Goal: Navigation & Orientation: Find specific page/section

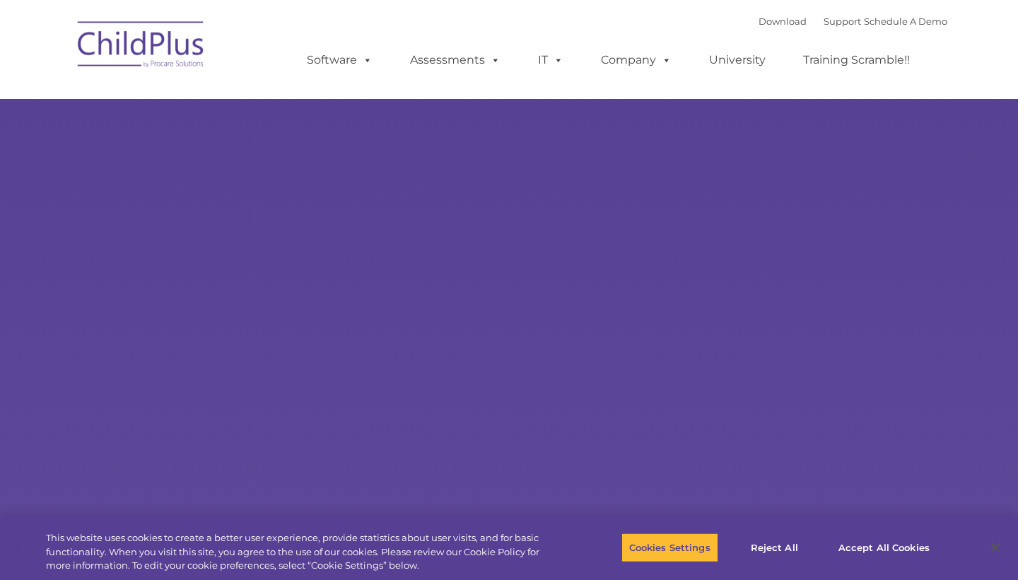
select select "MEDIUM"
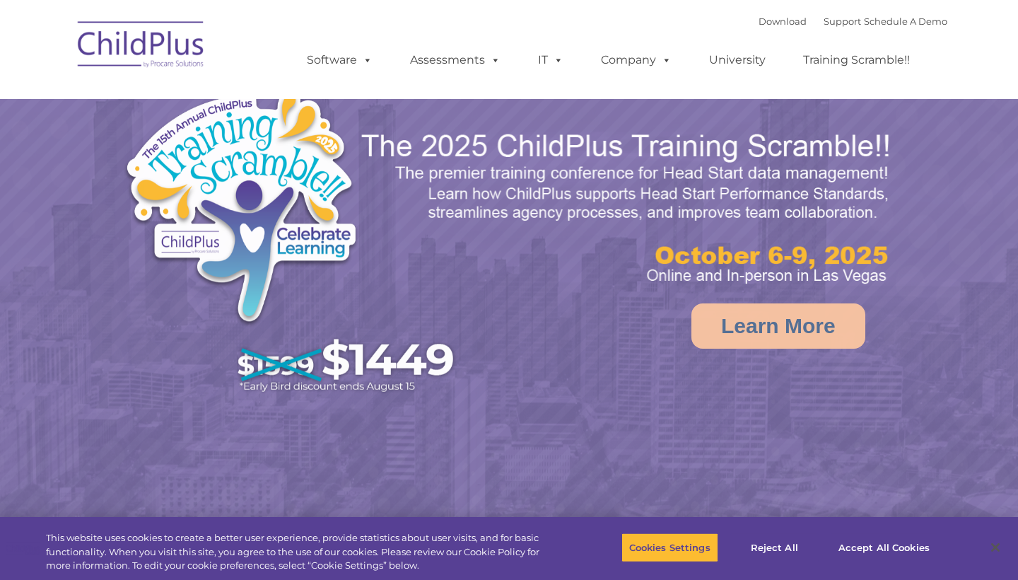
select select "MEDIUM"
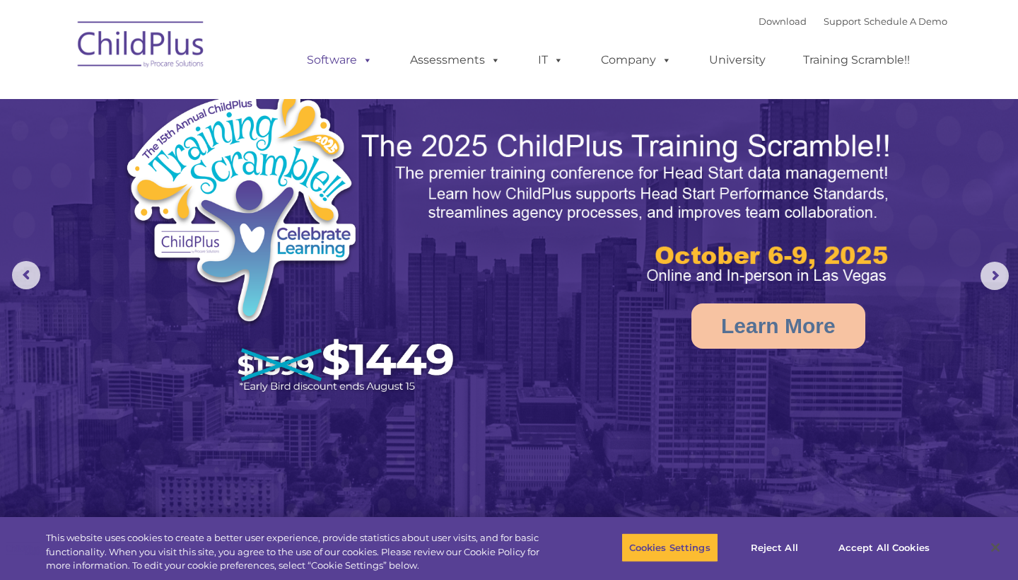
click at [369, 60] on span at bounding box center [365, 59] width 16 height 13
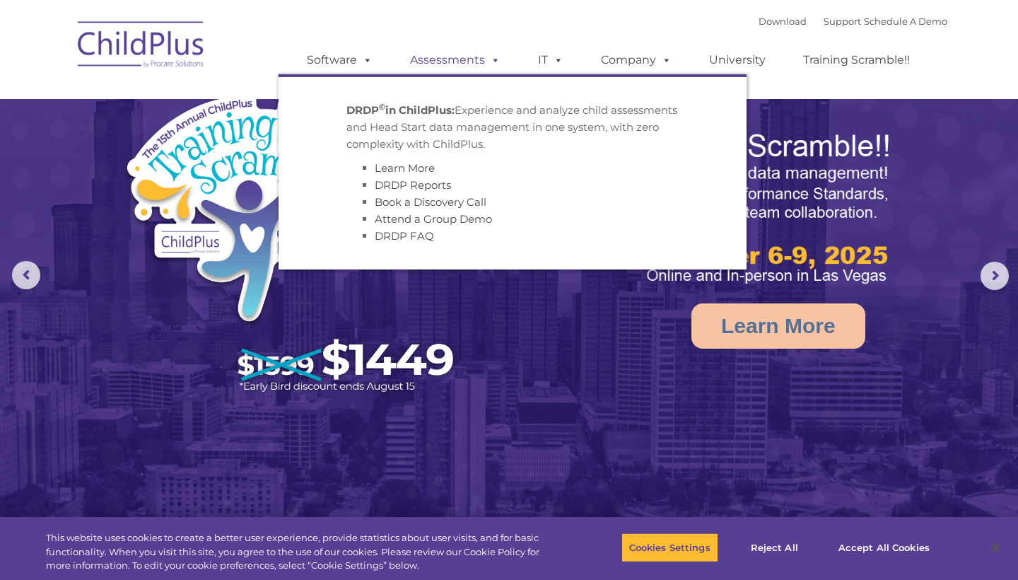
click at [498, 66] on span at bounding box center [493, 59] width 16 height 13
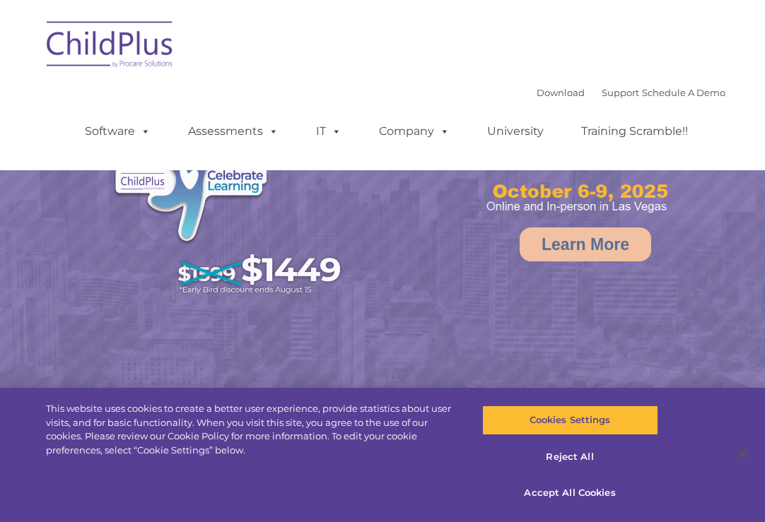
select select "MEDIUM"
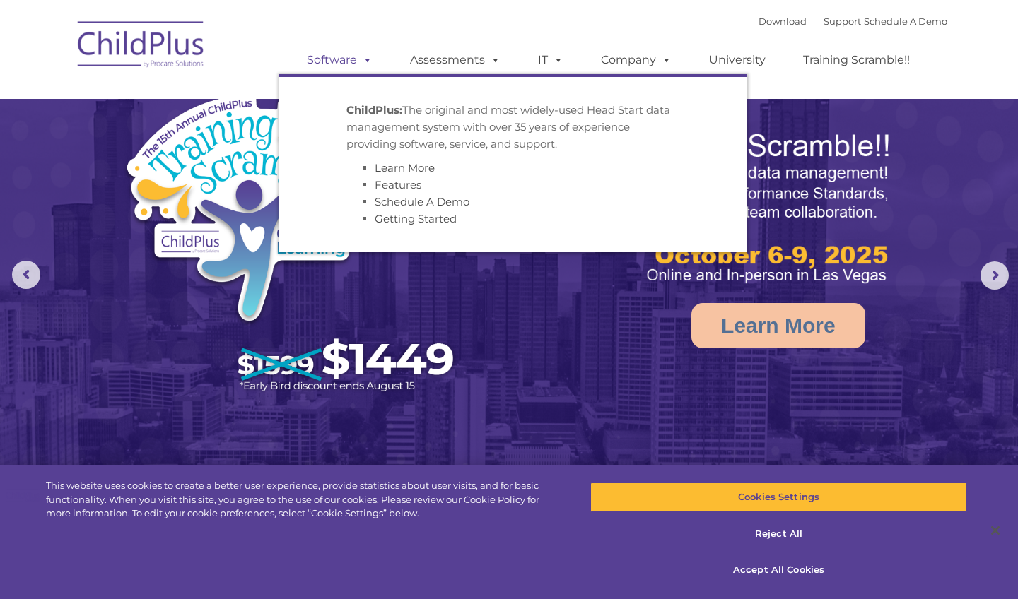
click at [368, 53] on span at bounding box center [365, 59] width 16 height 13
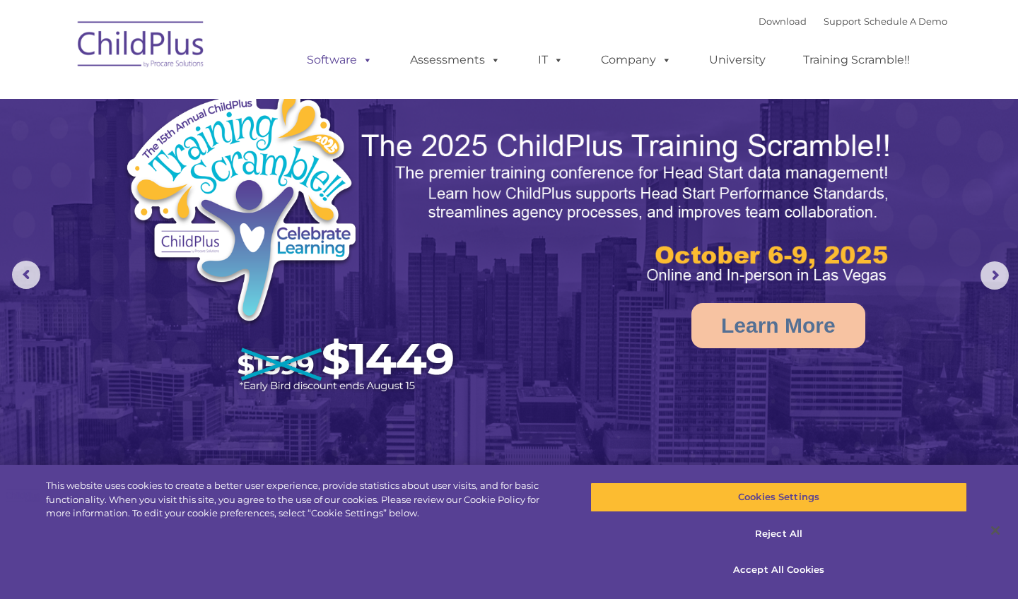
click at [368, 53] on span at bounding box center [365, 59] width 16 height 13
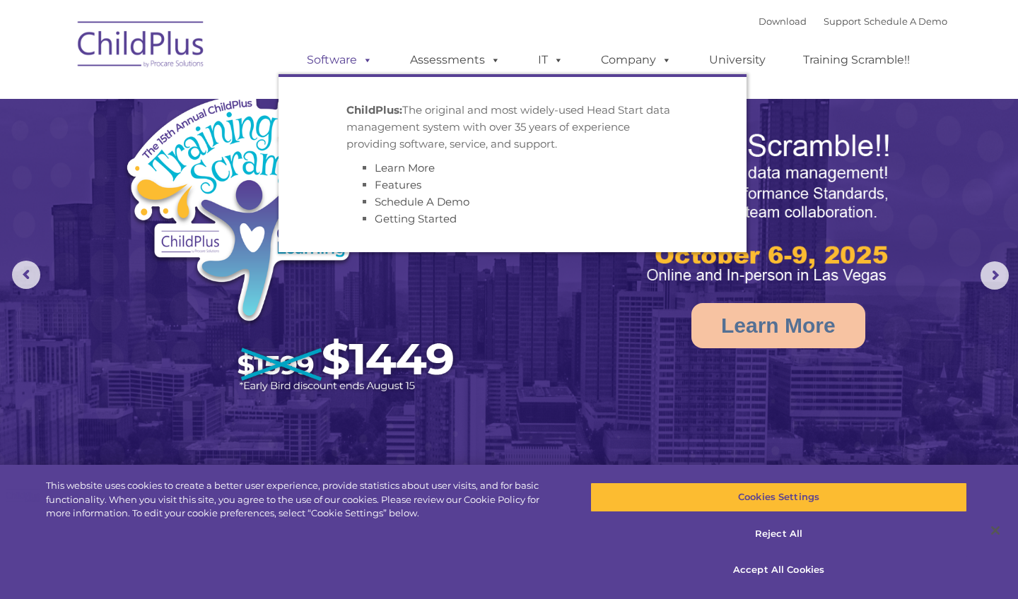
click at [342, 57] on link "Software" at bounding box center [340, 60] width 94 height 28
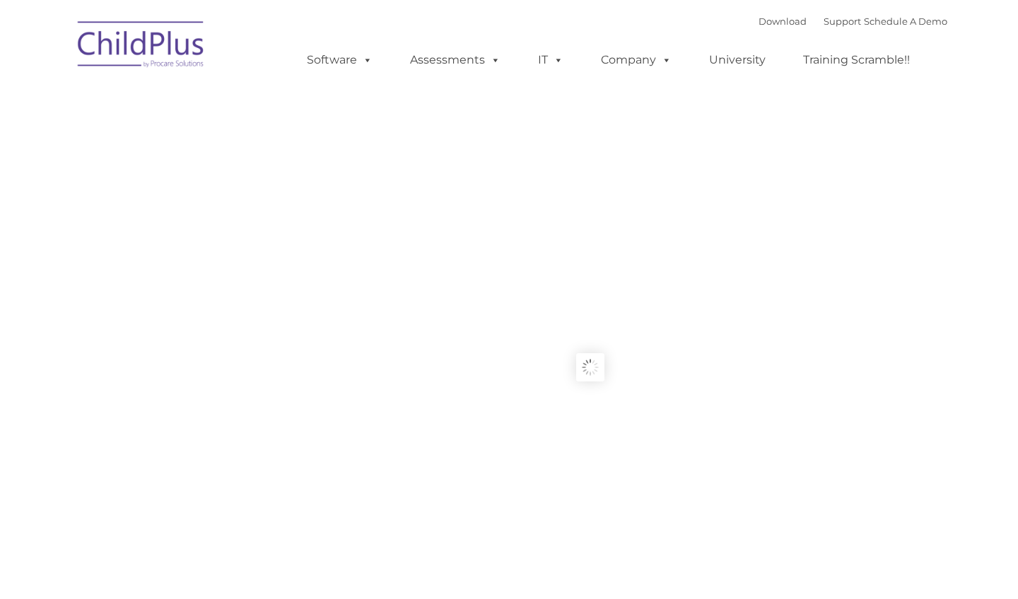
type input ""
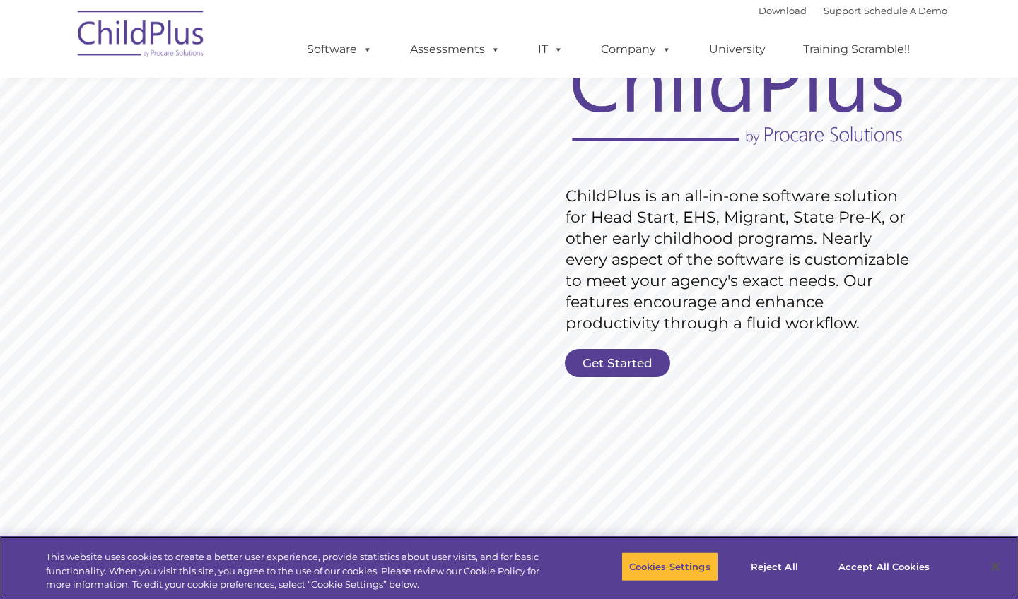
scroll to position [124, 0]
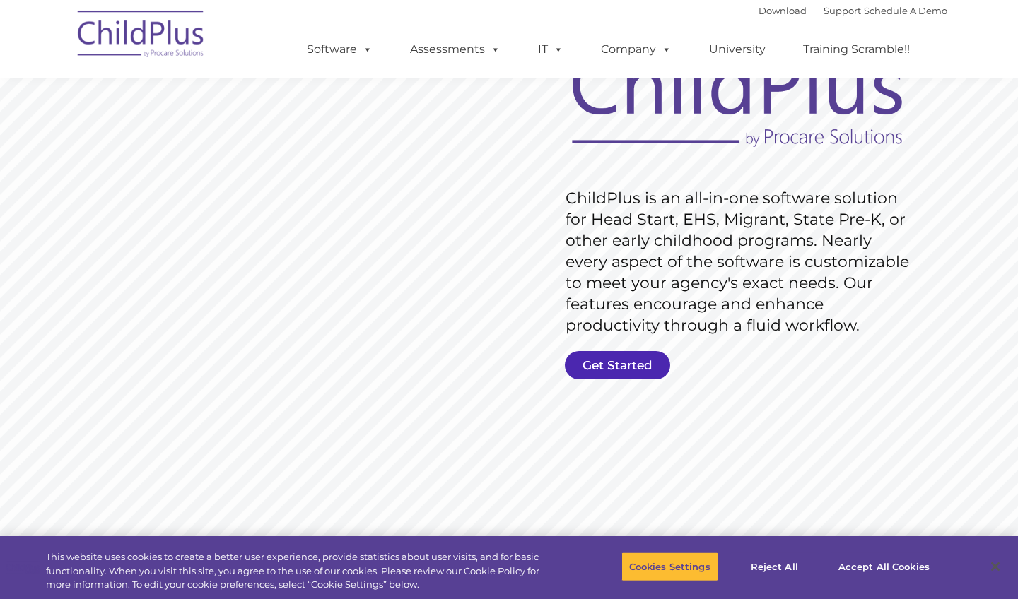
click at [636, 359] on link "Get Started" at bounding box center [617, 365] width 105 height 28
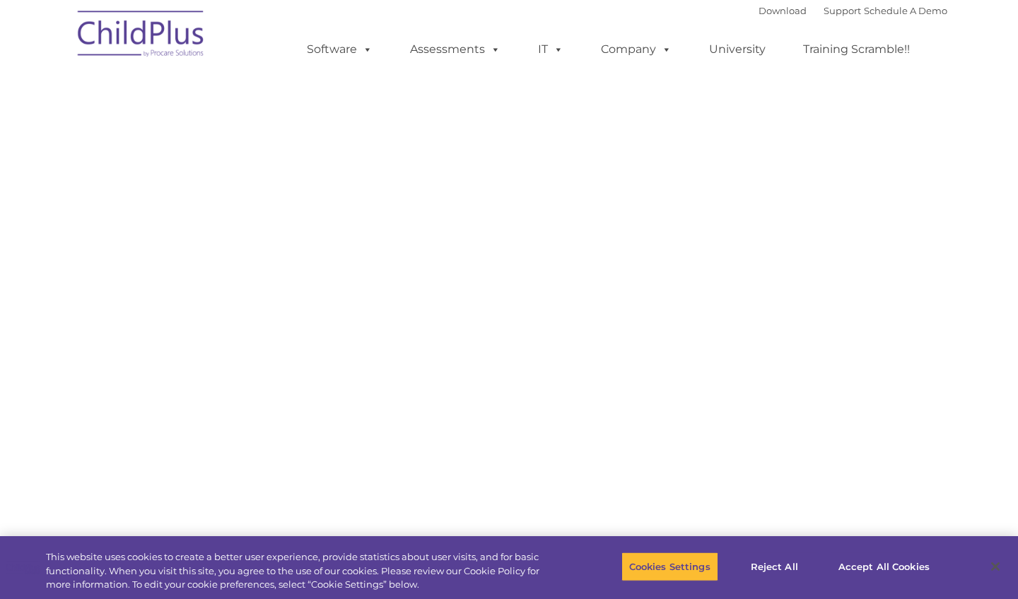
select select "MEDIUM"
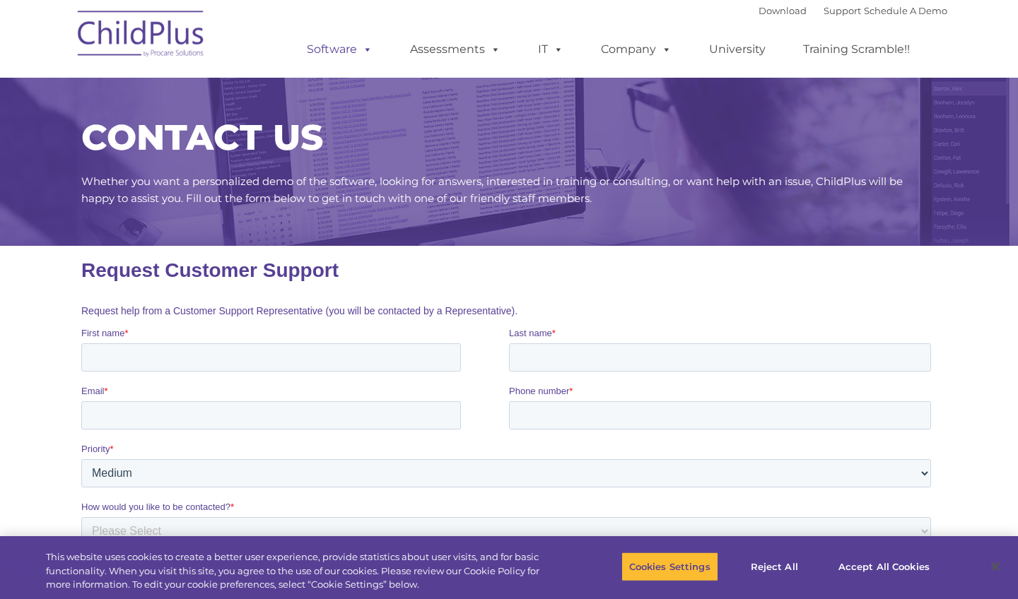
click at [364, 49] on span at bounding box center [365, 48] width 16 height 13
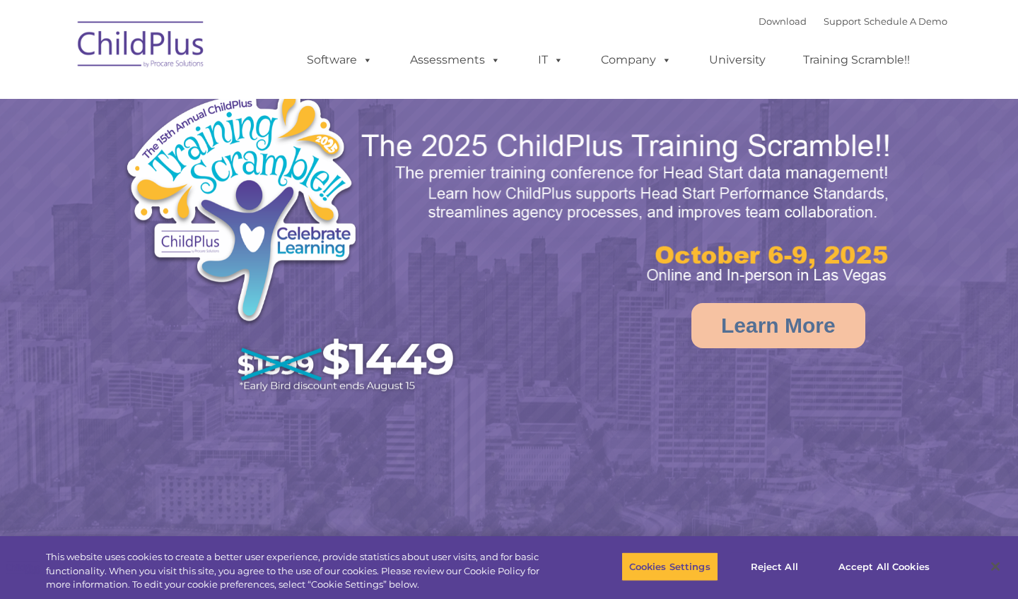
select select "MEDIUM"
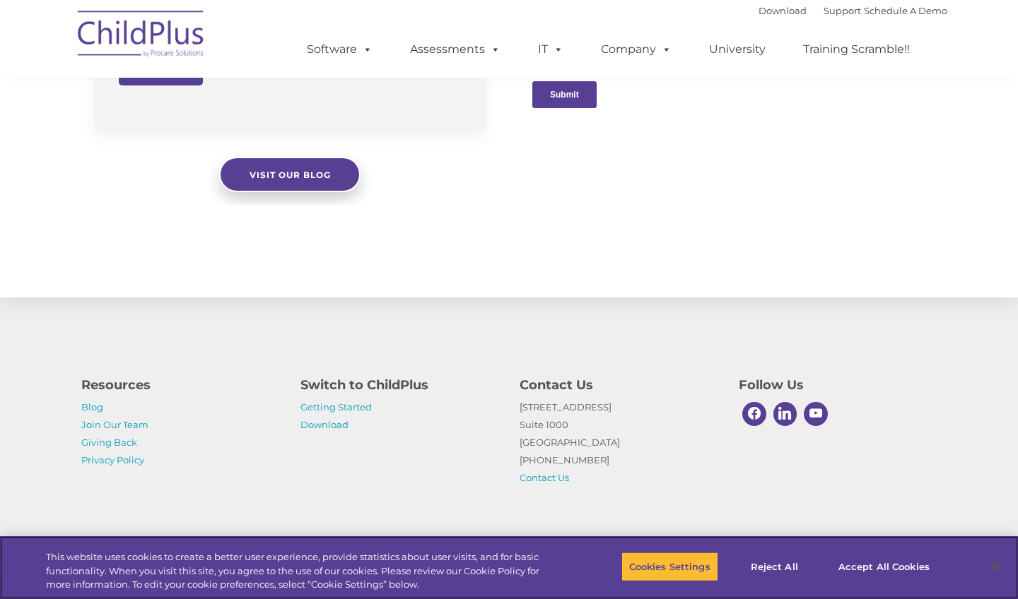
scroll to position [1516, 0]
click at [327, 426] on link "Download" at bounding box center [324, 424] width 48 height 11
